Goal: Task Accomplishment & Management: Manage account settings

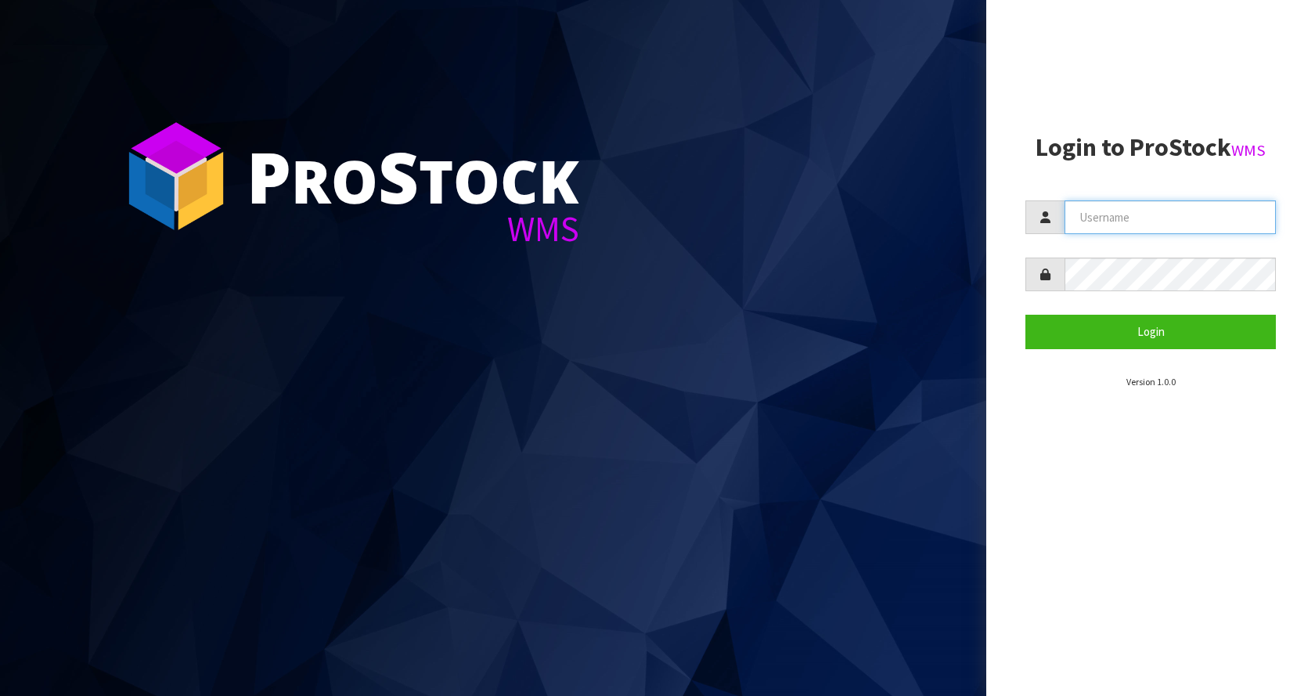
drag, startPoint x: 1142, startPoint y: 228, endPoint x: 1135, endPoint y: 236, distance: 10.6
click at [1142, 228] on input "text" at bounding box center [1169, 217] width 211 height 34
type input "[EMAIL_ADDRESS][DOMAIN_NAME]"
click at [1025, 315] on button "Login" at bounding box center [1150, 332] width 250 height 34
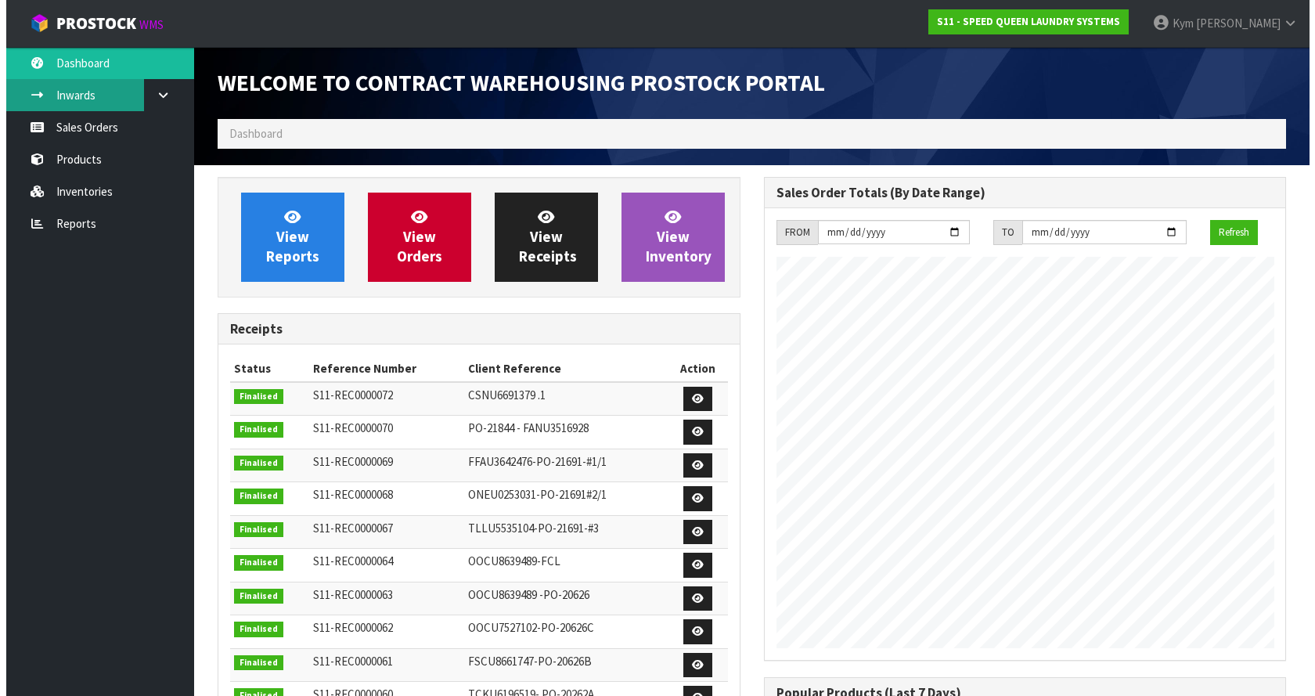
scroll to position [750, 545]
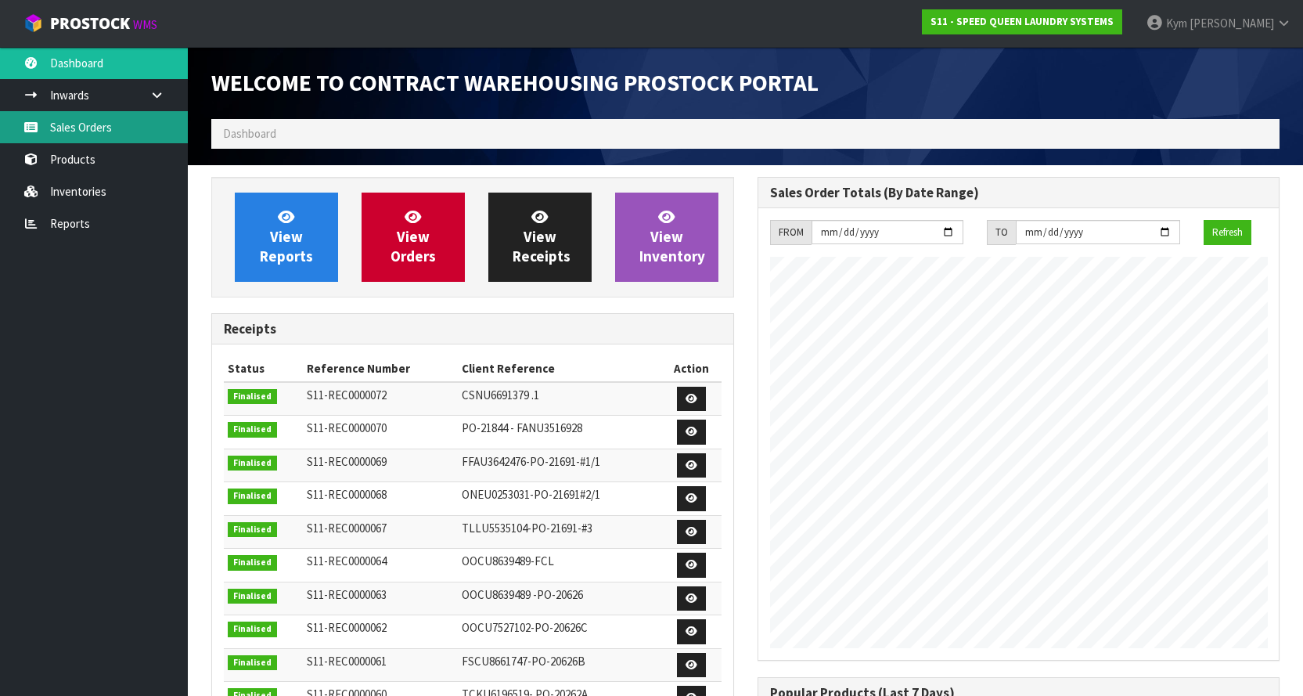
click at [70, 127] on link "Sales Orders" at bounding box center [94, 127] width 188 height 32
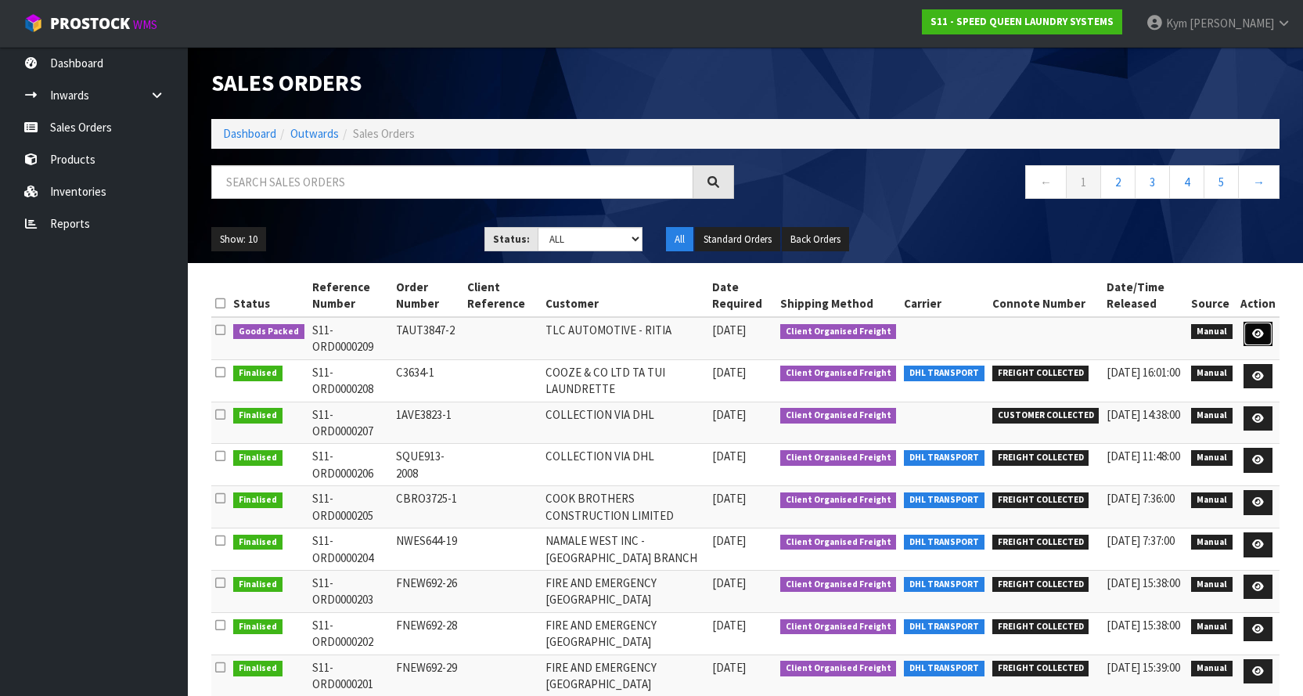
click at [1266, 340] on link at bounding box center [1257, 334] width 29 height 25
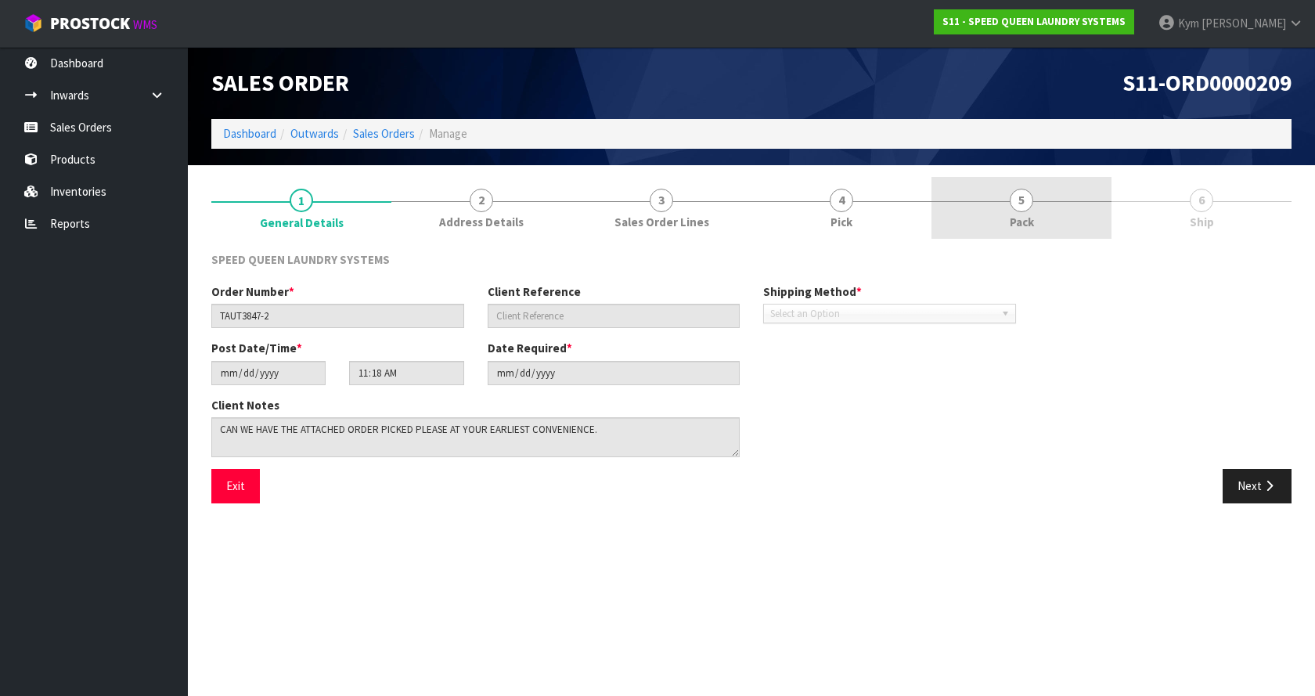
click at [1039, 230] on link "5 Pack" at bounding box center [1021, 208] width 180 height 62
